Goal: Transaction & Acquisition: Purchase product/service

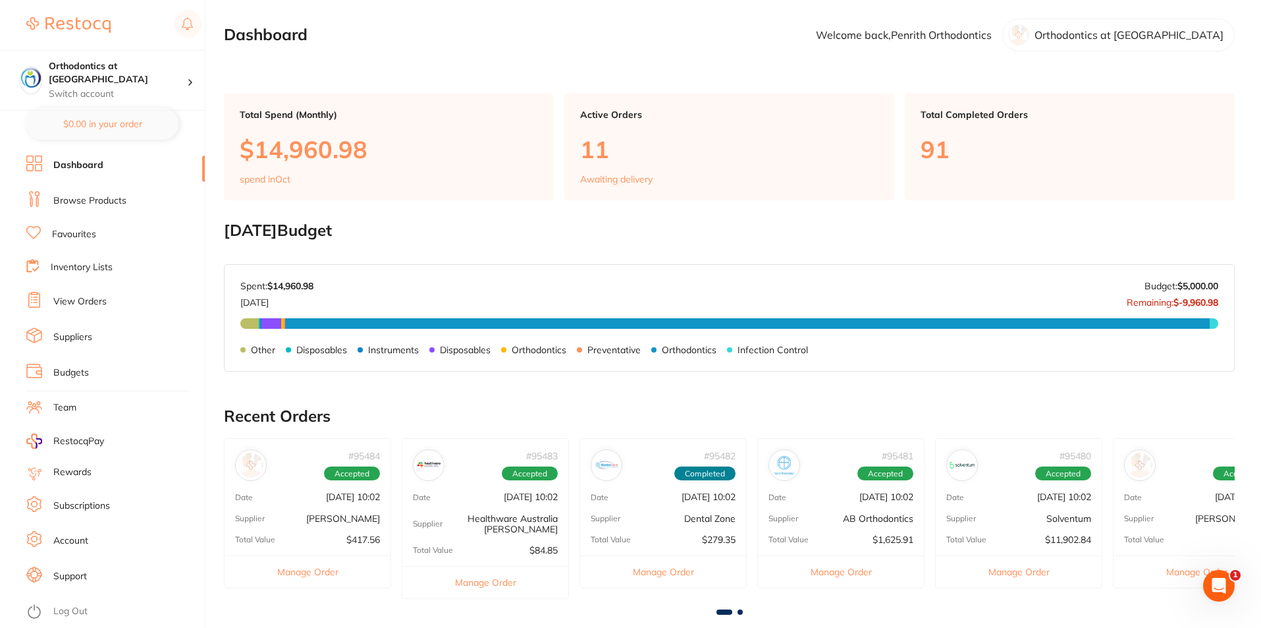
click at [77, 609] on link "Log Out" at bounding box center [70, 611] width 34 height 13
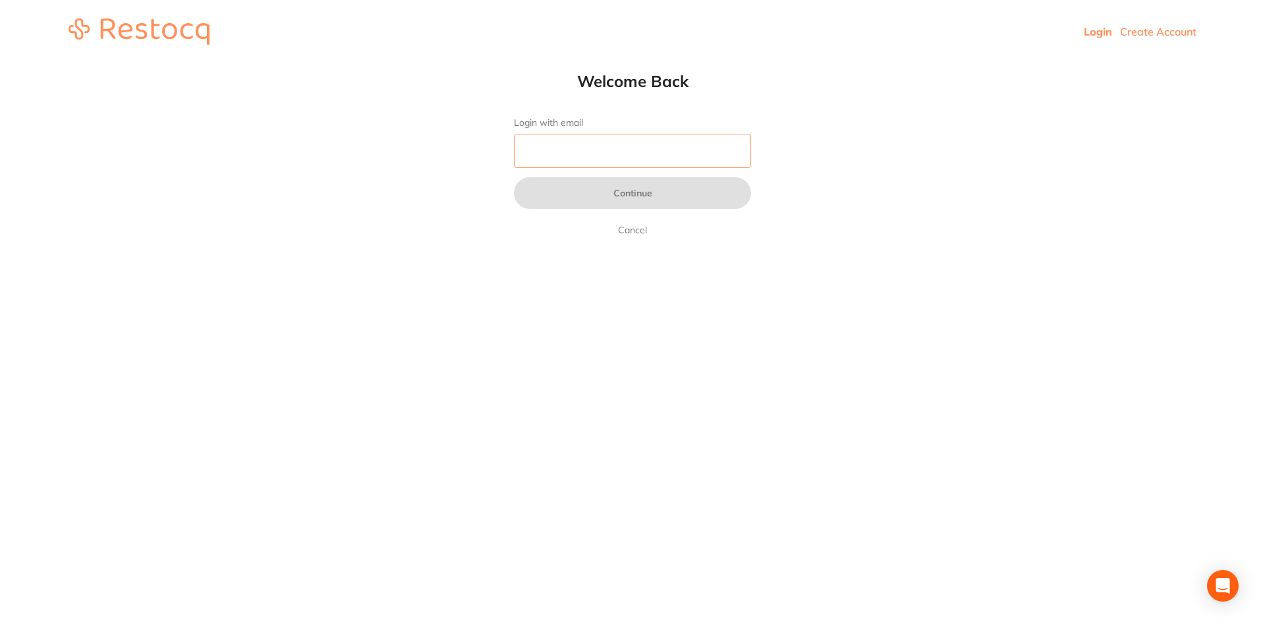
click at [567, 153] on input "Login with email" at bounding box center [632, 151] width 237 height 34
type input "[EMAIL_ADDRESS][DOMAIN_NAME]"
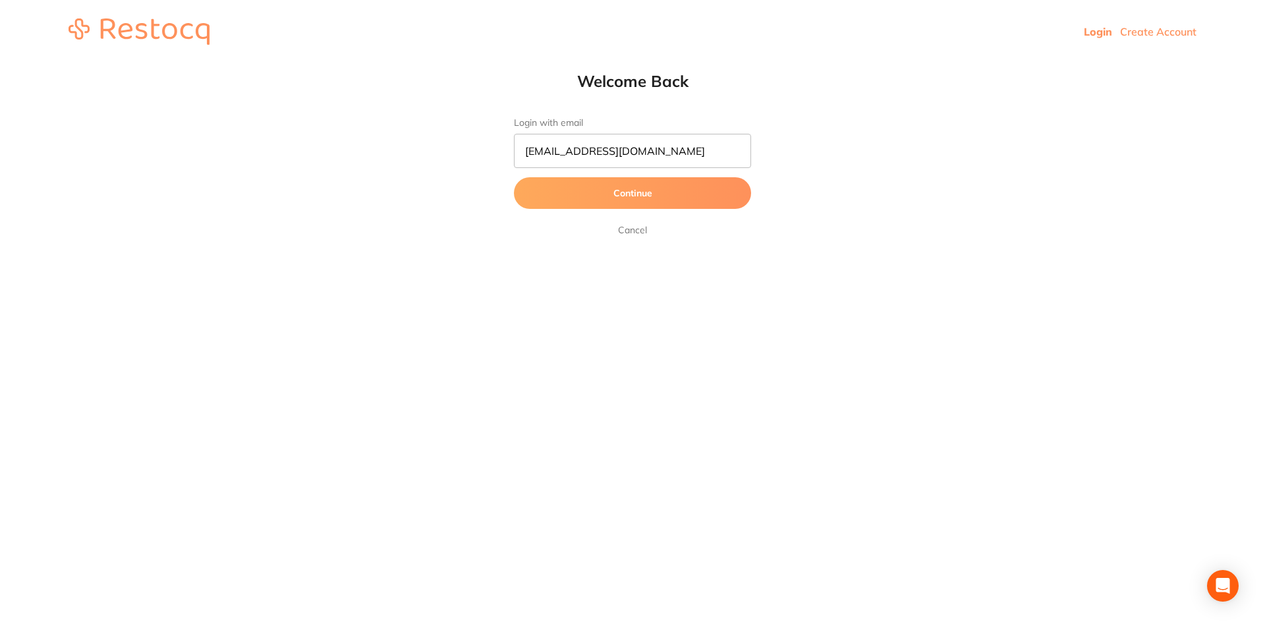
click at [613, 192] on button "Continue" at bounding box center [632, 193] width 237 height 32
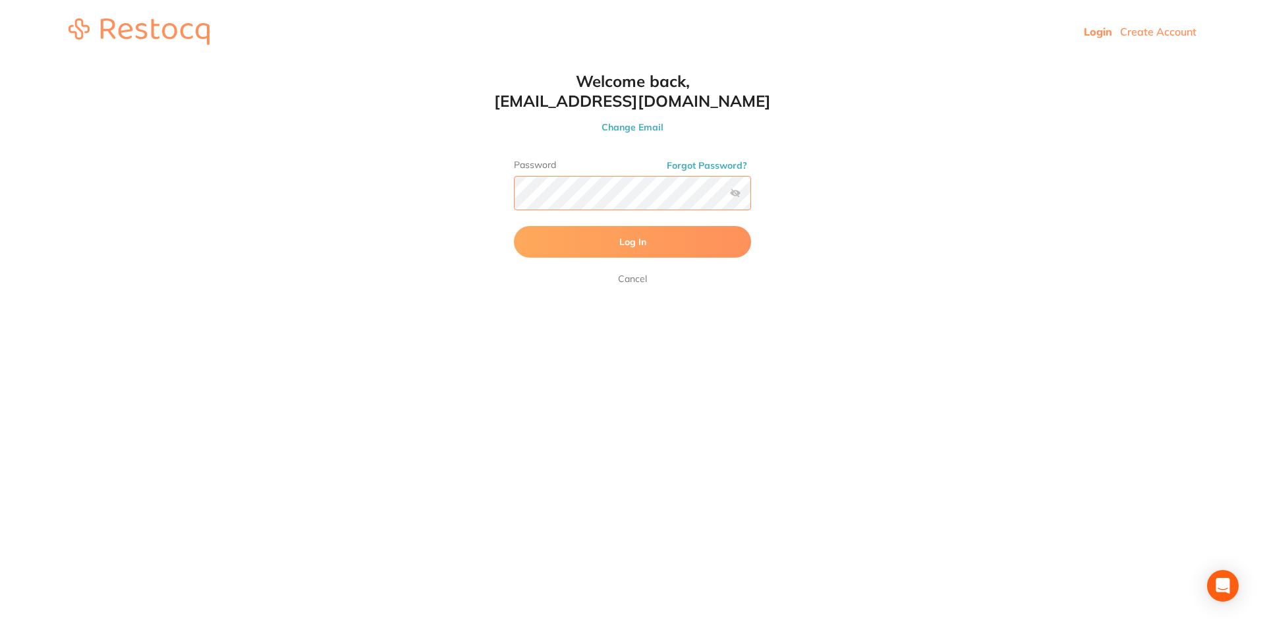
click at [514, 226] on button "Log In" at bounding box center [632, 242] width 237 height 32
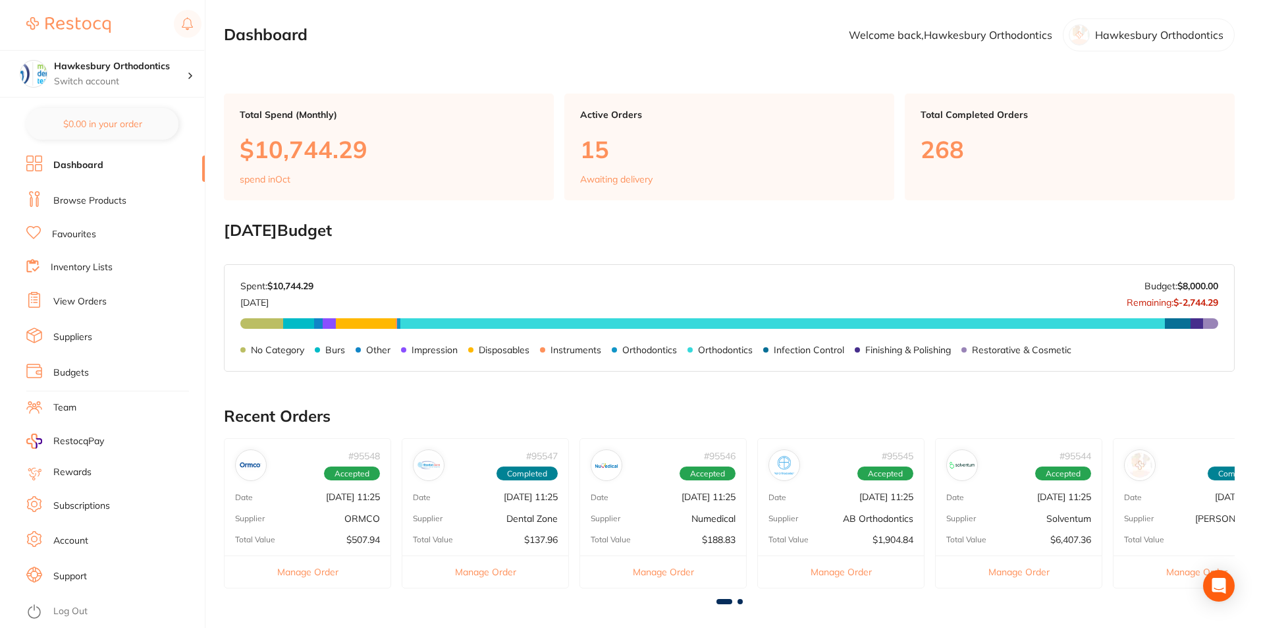
click at [103, 198] on link "Browse Products" at bounding box center [89, 200] width 73 height 13
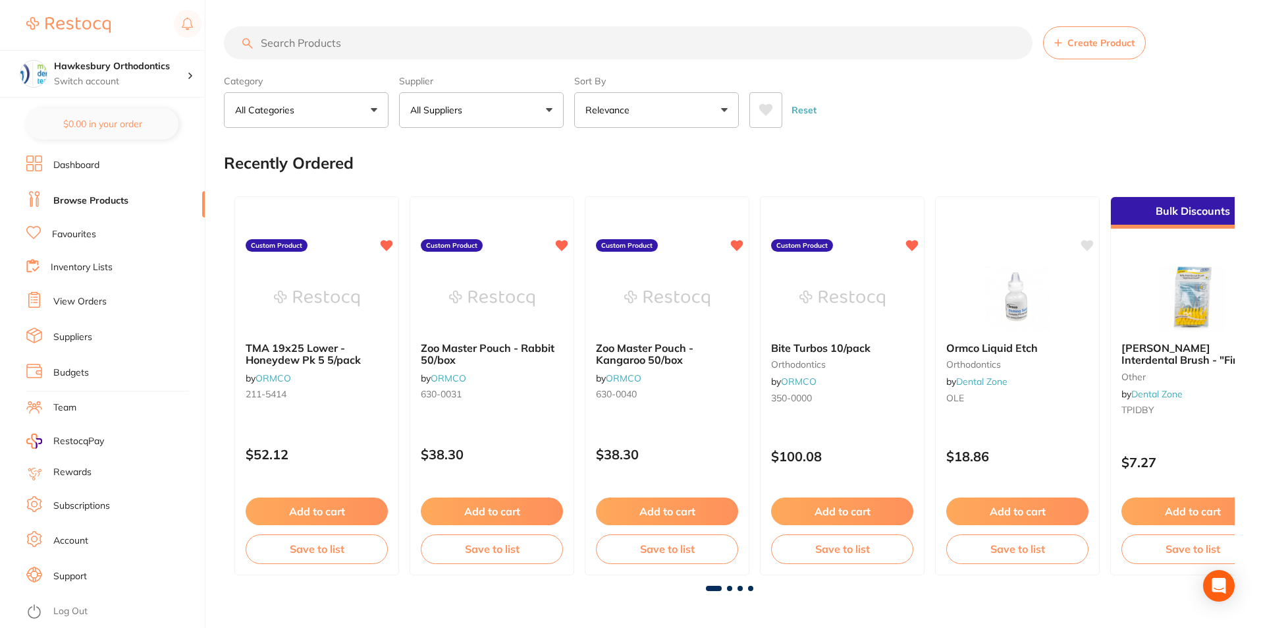
click at [549, 107] on button "All Suppliers" at bounding box center [481, 110] width 165 height 36
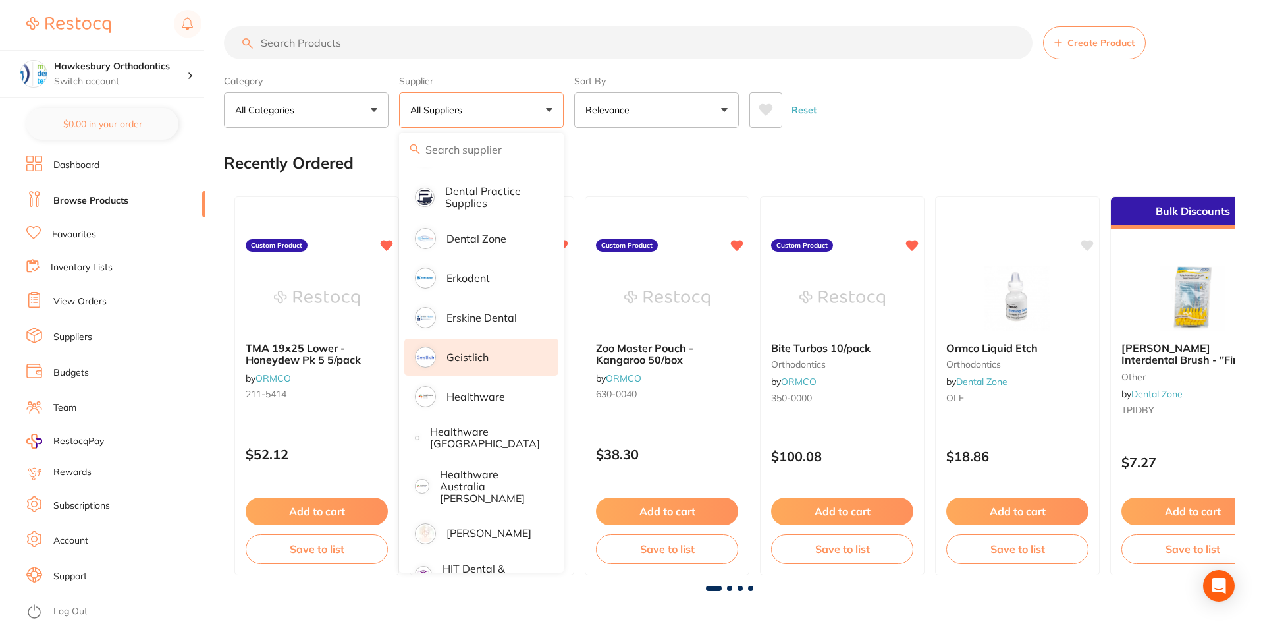
scroll to position [395, 0]
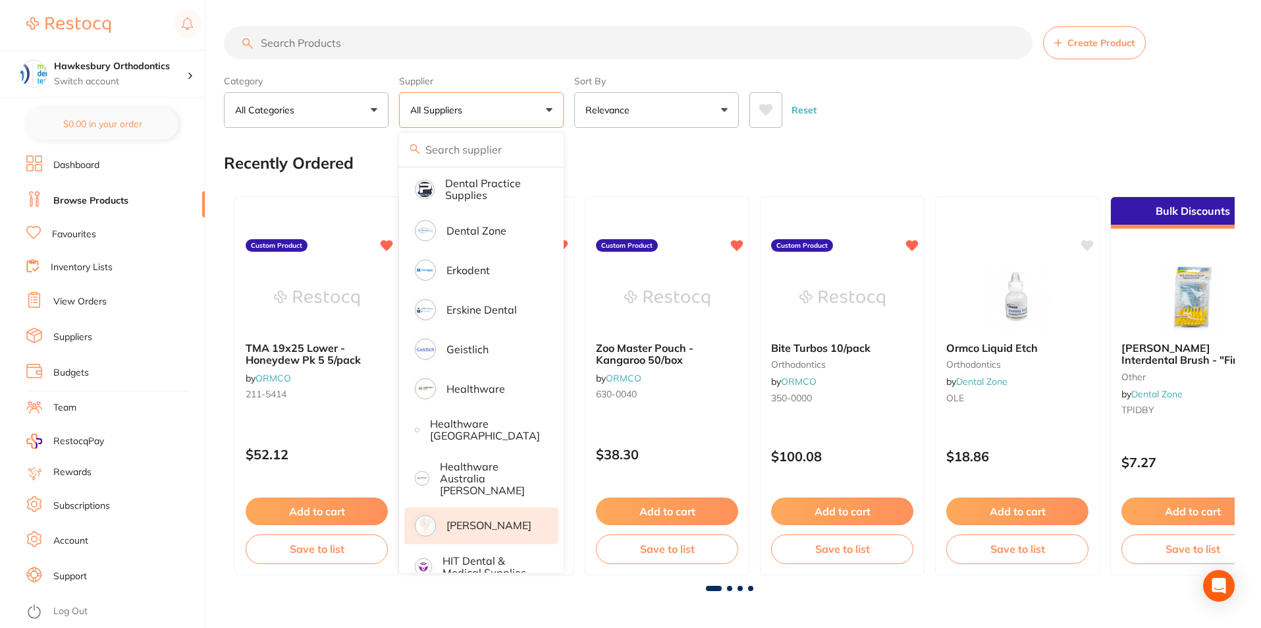
click at [487, 520] on p "[PERSON_NAME]" at bounding box center [489, 525] width 85 height 12
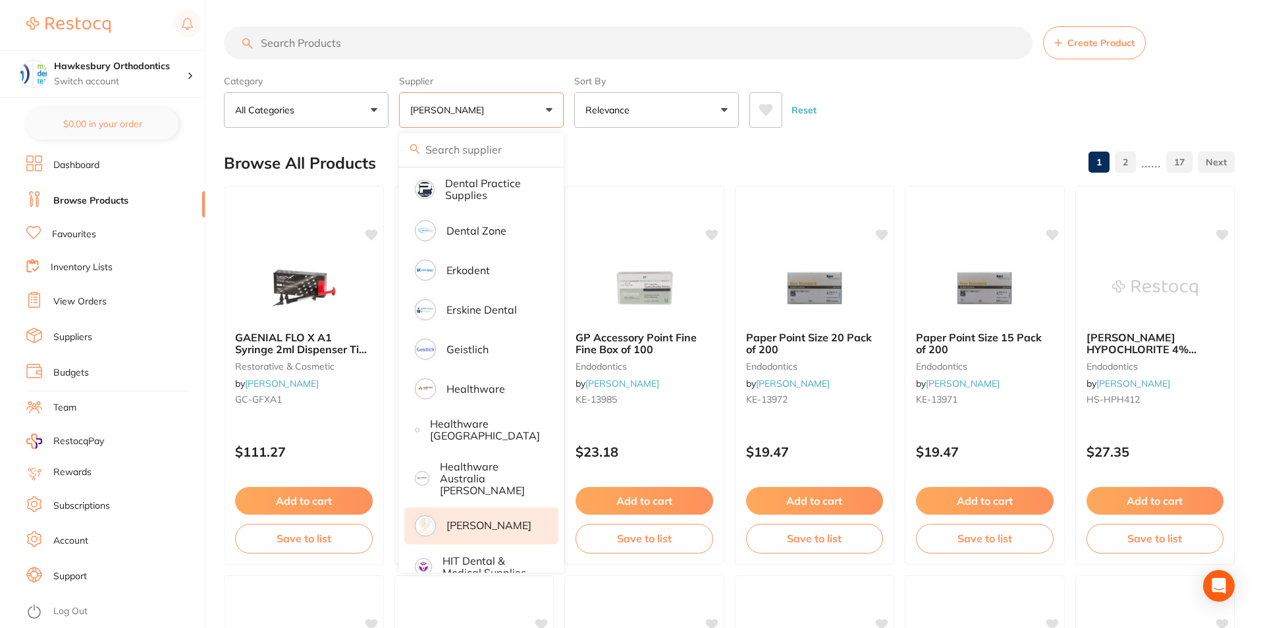
click at [308, 41] on input "search" at bounding box center [628, 42] width 809 height 33
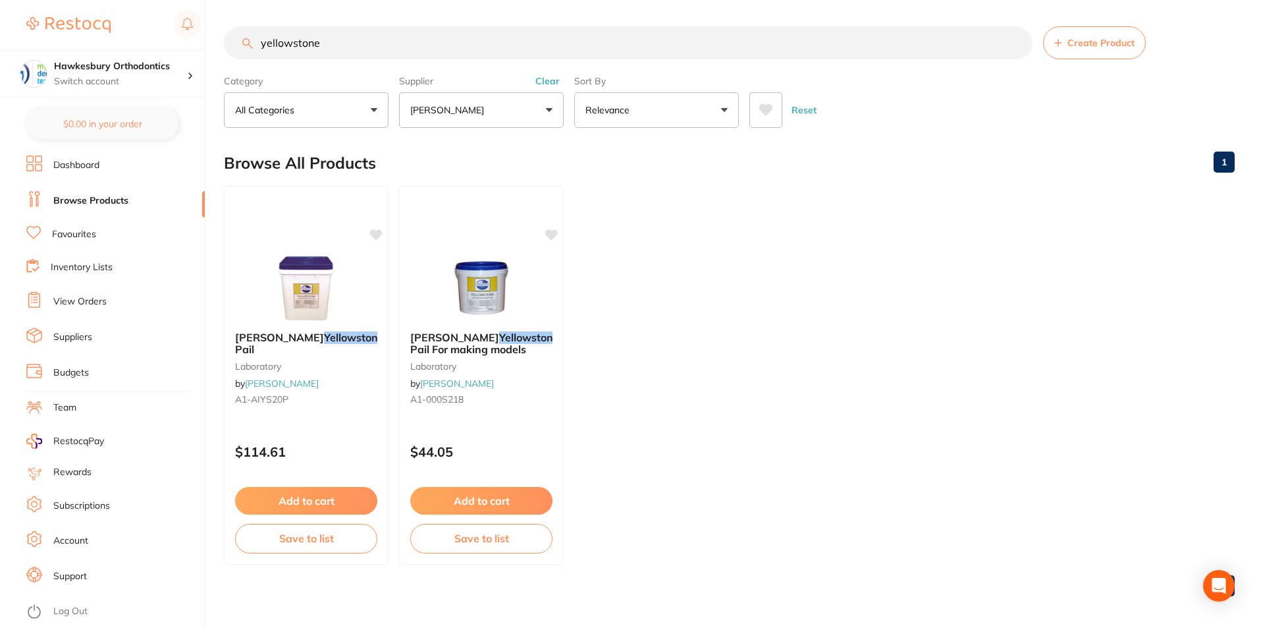
scroll to position [76, 0]
type input "yellowstone"
click at [306, 499] on button "Add to cart" at bounding box center [306, 502] width 144 height 28
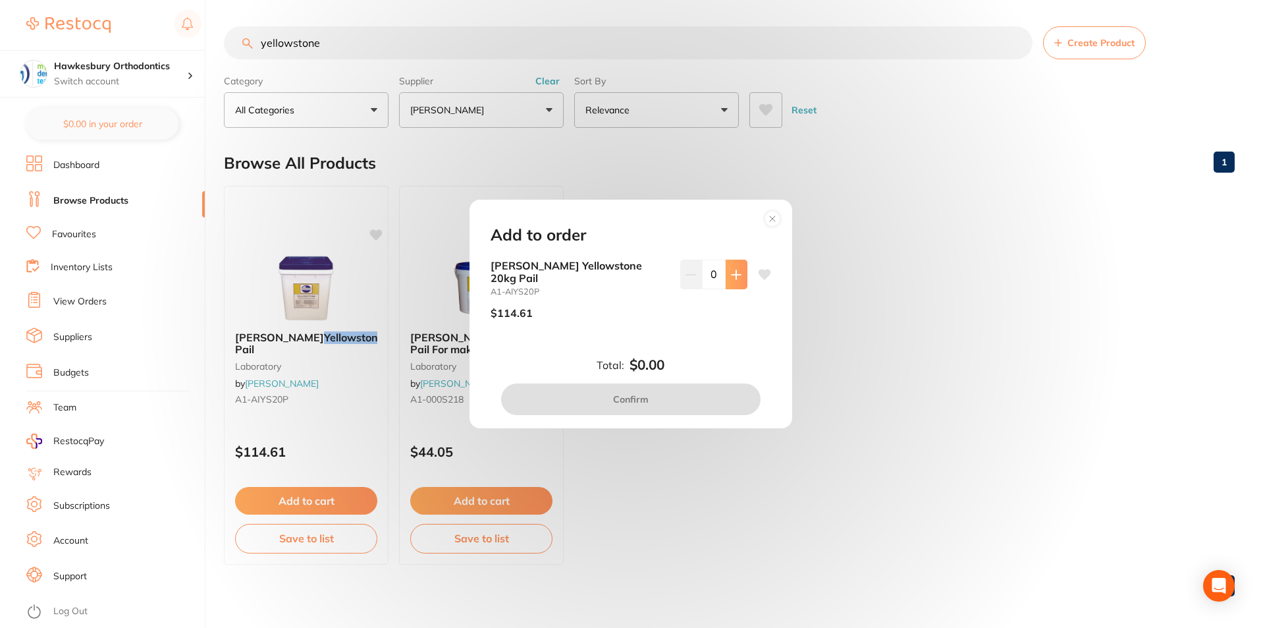
click at [734, 278] on icon at bounding box center [736, 274] width 11 height 11
type input "1"
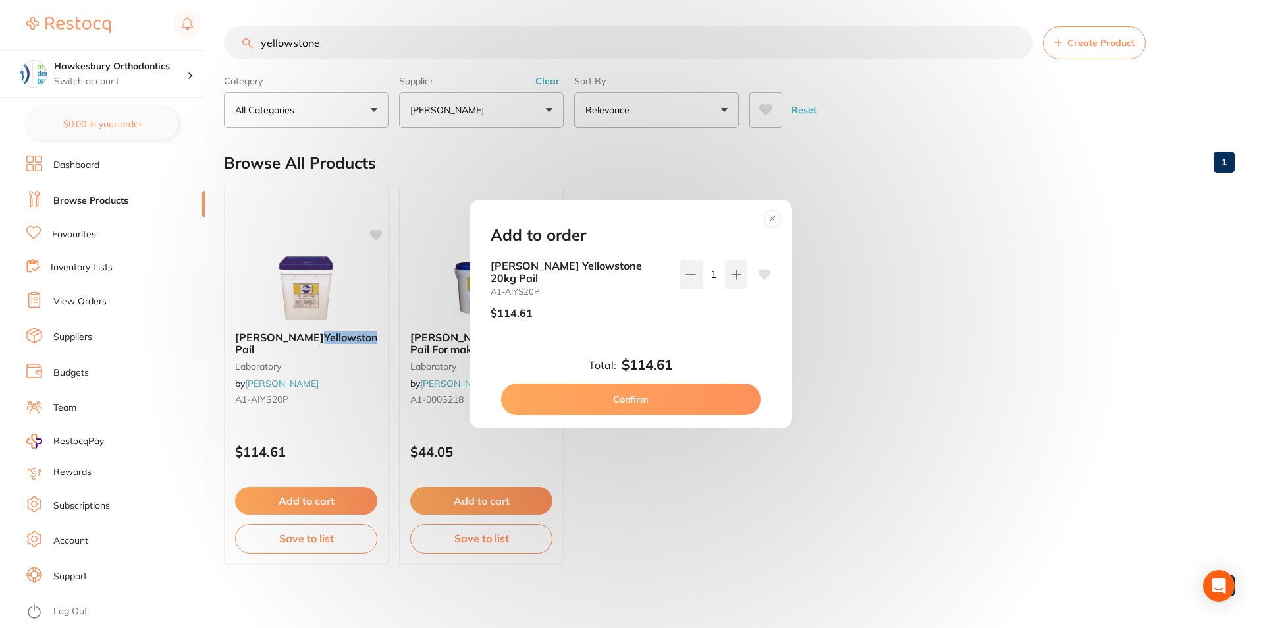
click at [641, 400] on button "Confirm" at bounding box center [631, 399] width 260 height 32
checkbox input "false"
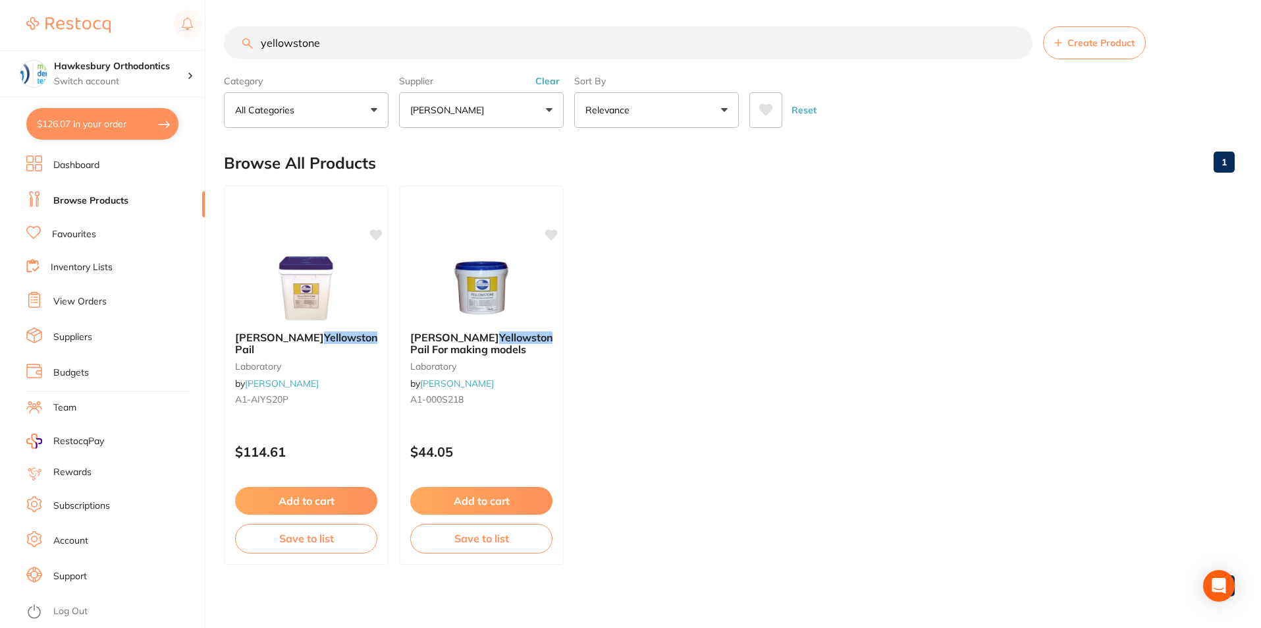
drag, startPoint x: 330, startPoint y: 44, endPoint x: 260, endPoint y: 45, distance: 69.8
click at [261, 44] on input "yellowstone" at bounding box center [628, 42] width 809 height 33
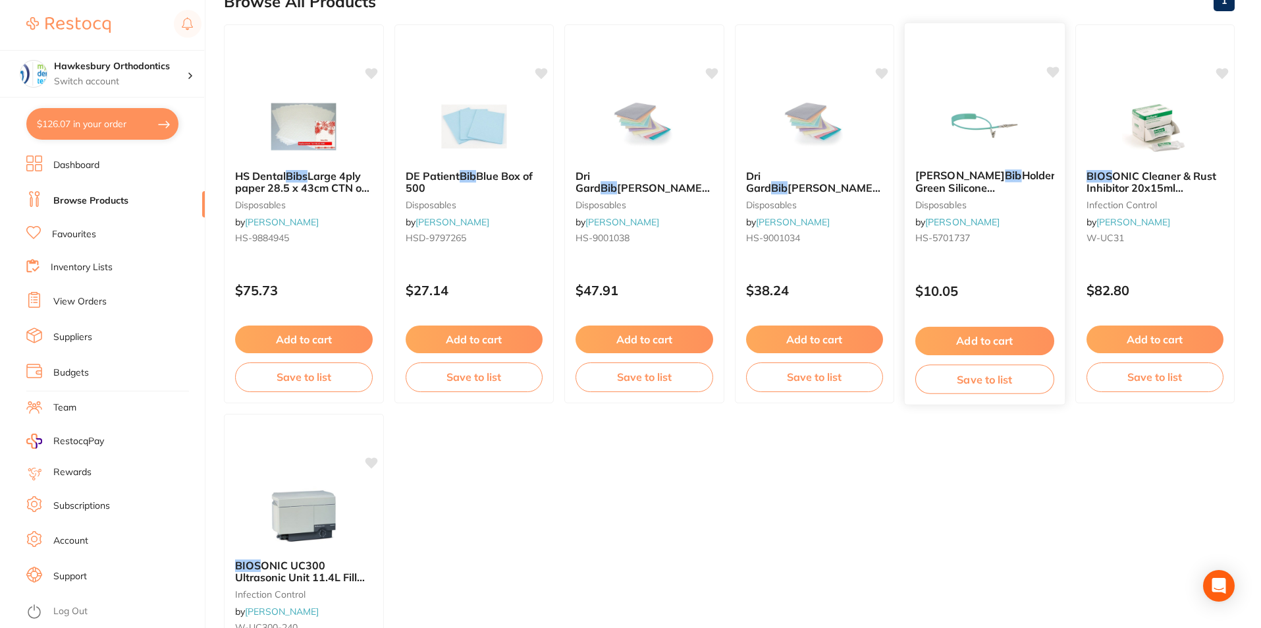
scroll to position [132, 0]
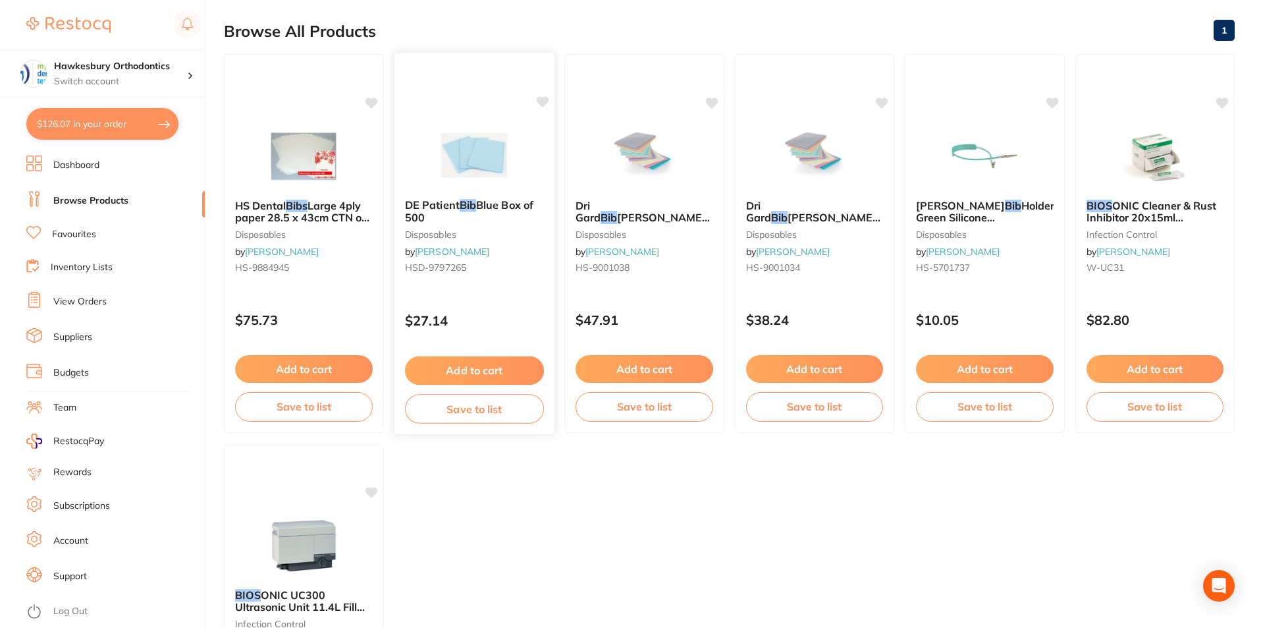
type input "bibs"
click at [474, 369] on button "Add to cart" at bounding box center [473, 370] width 139 height 28
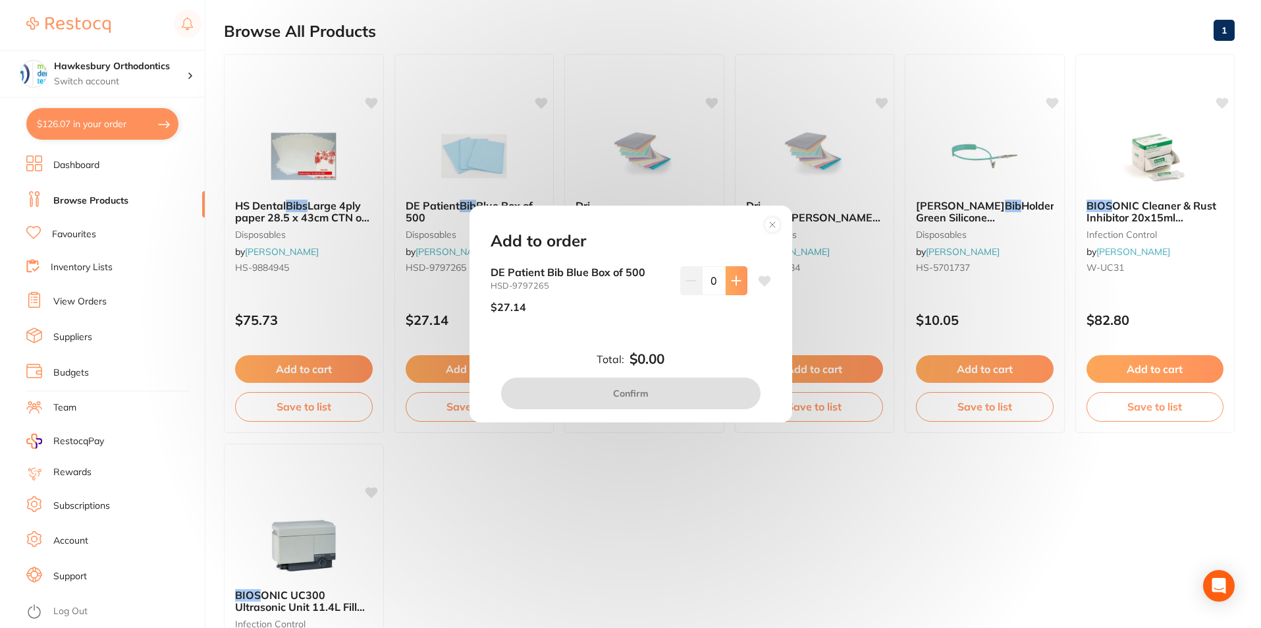
click at [734, 281] on icon at bounding box center [736, 280] width 11 height 11
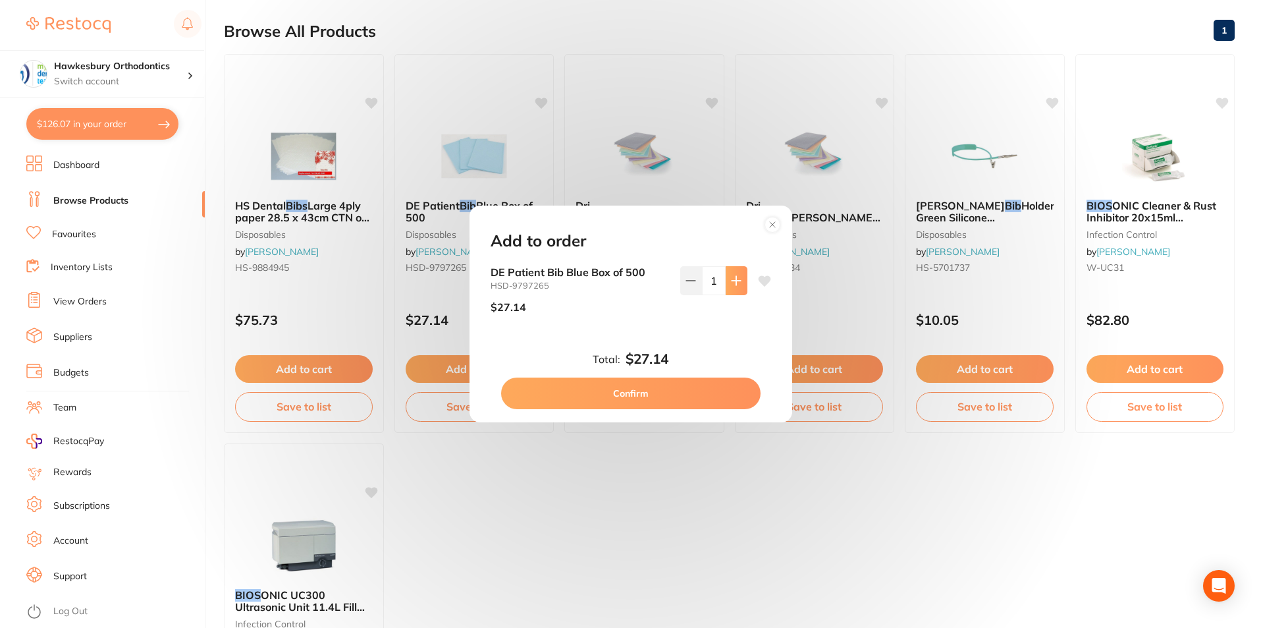
click at [734, 281] on icon at bounding box center [736, 280] width 11 height 11
type input "2"
click at [636, 389] on button "Confirm" at bounding box center [631, 393] width 260 height 32
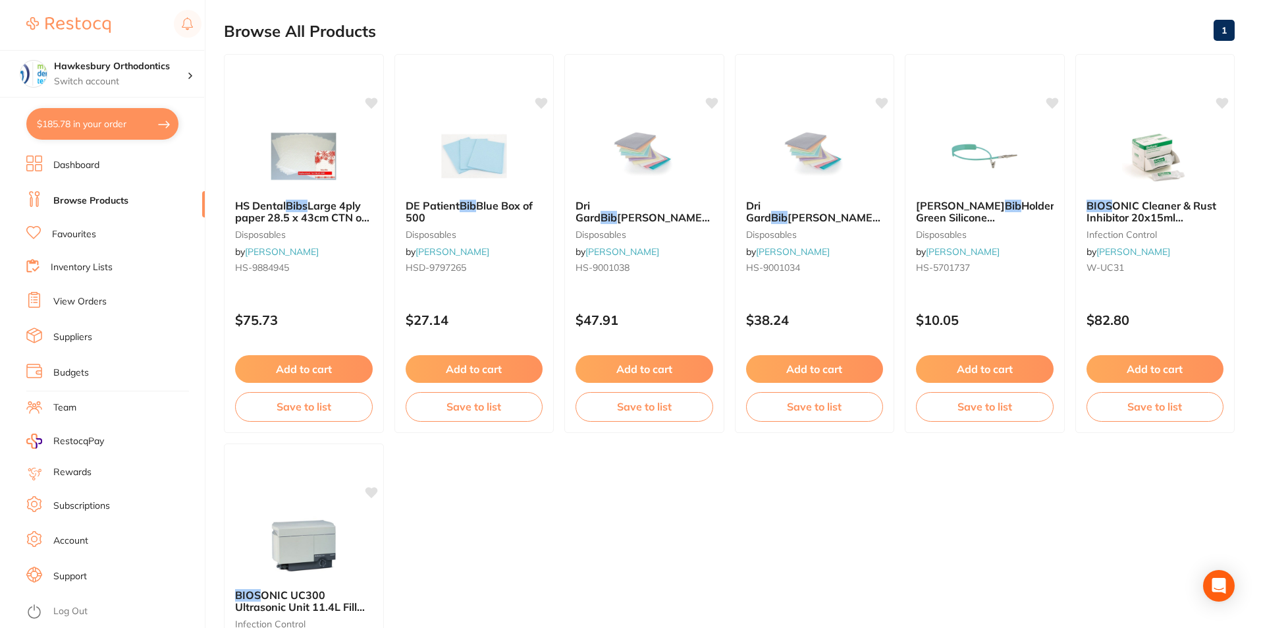
click at [107, 120] on button "$185.78 in your order" at bounding box center [102, 124] width 152 height 32
checkbox input "true"
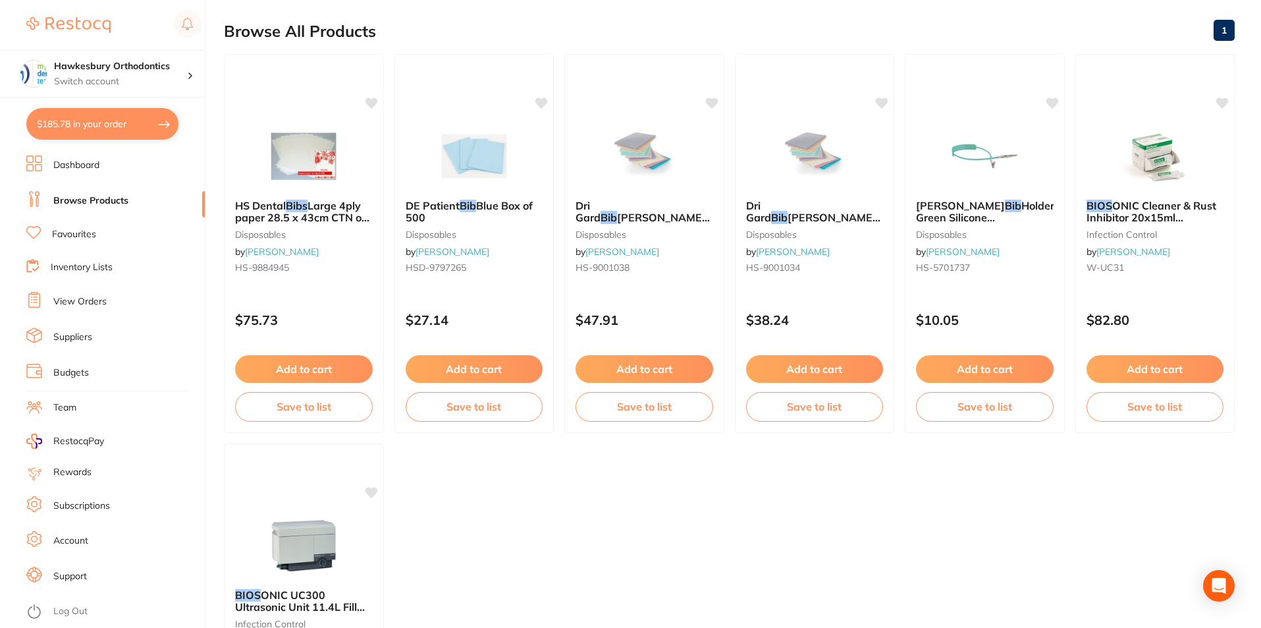
scroll to position [0, 0]
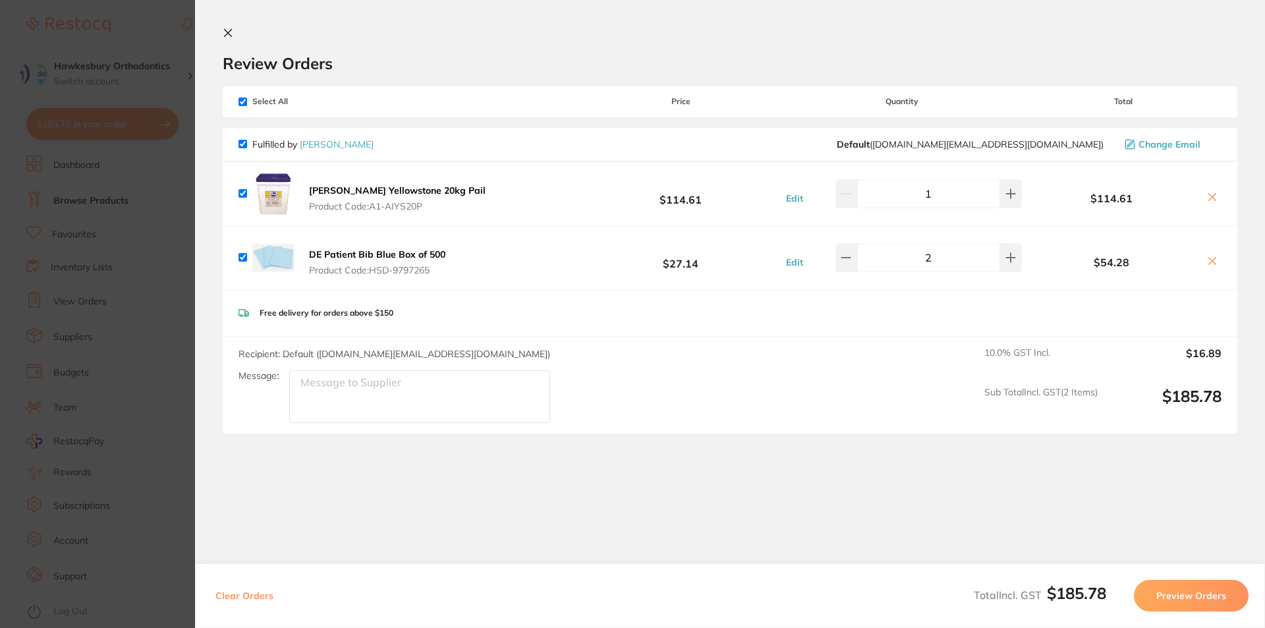
click at [1199, 599] on button "Preview Orders" at bounding box center [1191, 596] width 115 height 32
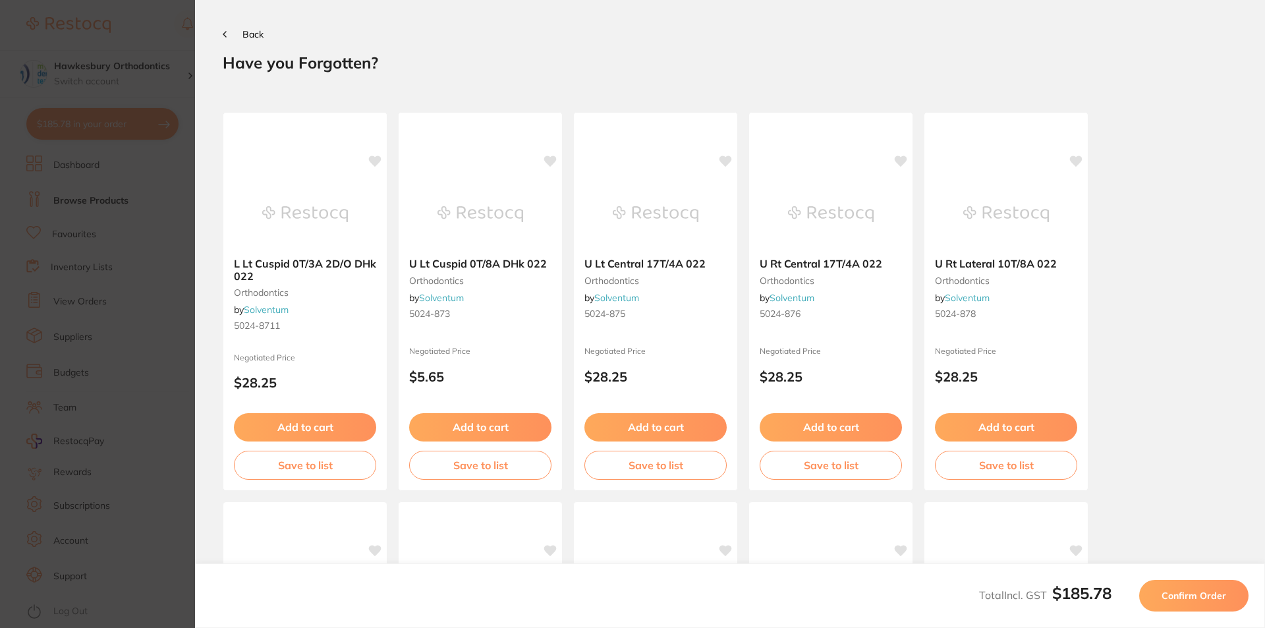
click at [1192, 595] on span "Confirm Order" at bounding box center [1193, 595] width 65 height 12
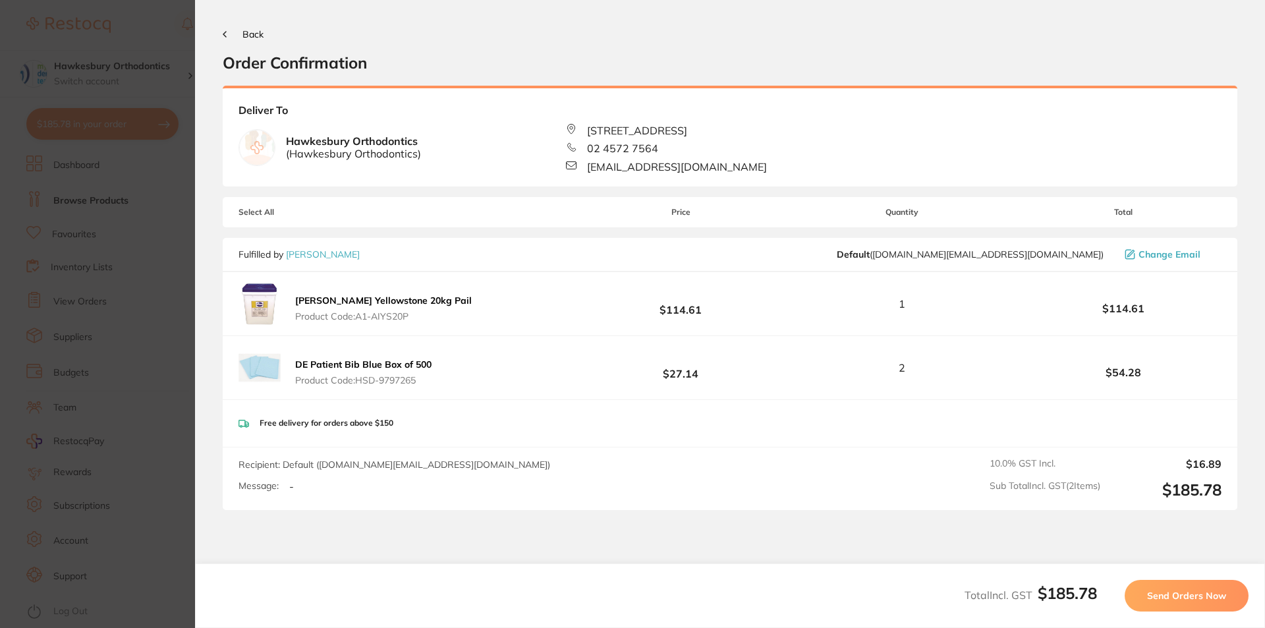
click at [1188, 595] on span "Send Orders Now" at bounding box center [1186, 595] width 79 height 12
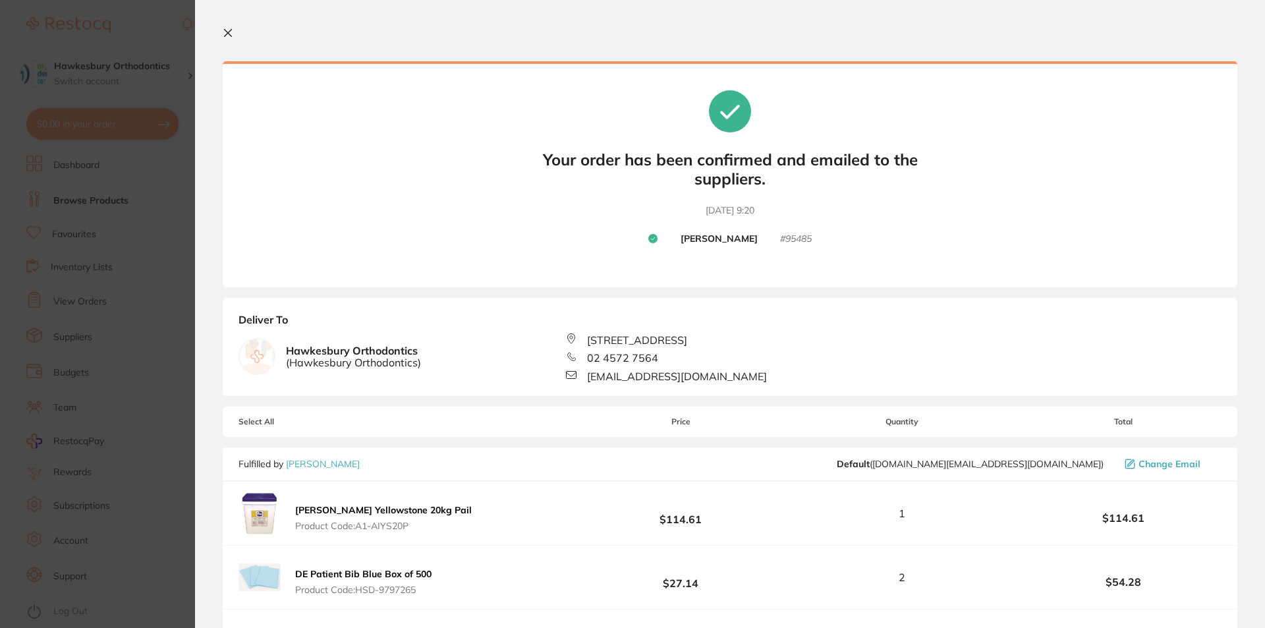
click at [227, 31] on icon at bounding box center [228, 33] width 11 height 11
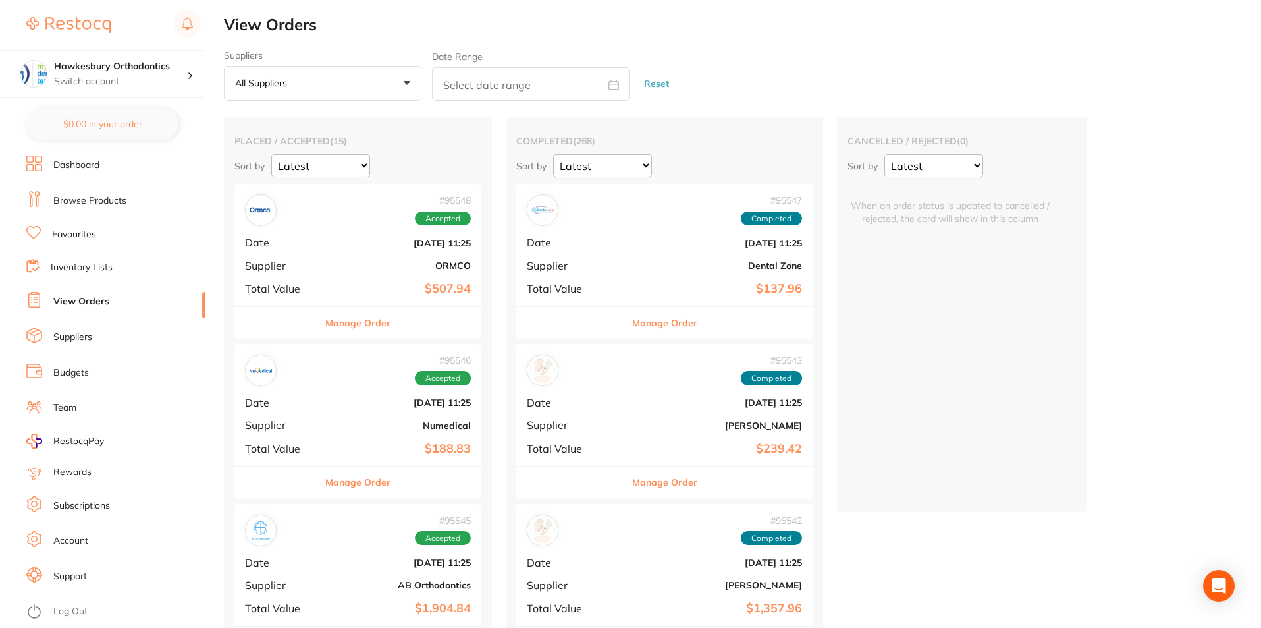
click at [724, 70] on div "Suppliers All suppliers +0 All suppliers AB Orthodontics [PERSON_NAME] Dental A…" at bounding box center [742, 75] width 1037 height 51
